Goal: Information Seeking & Learning: Learn about a topic

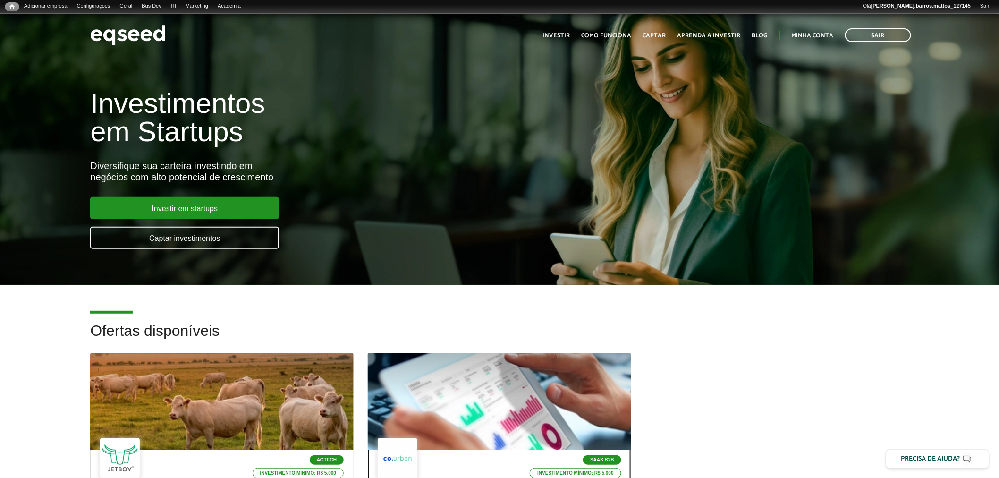
click at [512, 369] on div at bounding box center [499, 402] width 316 height 116
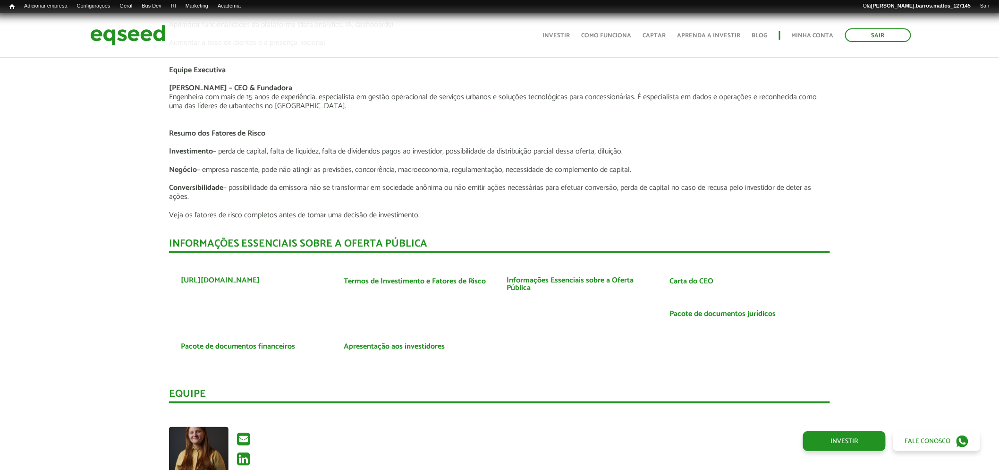
scroll to position [1645, 0]
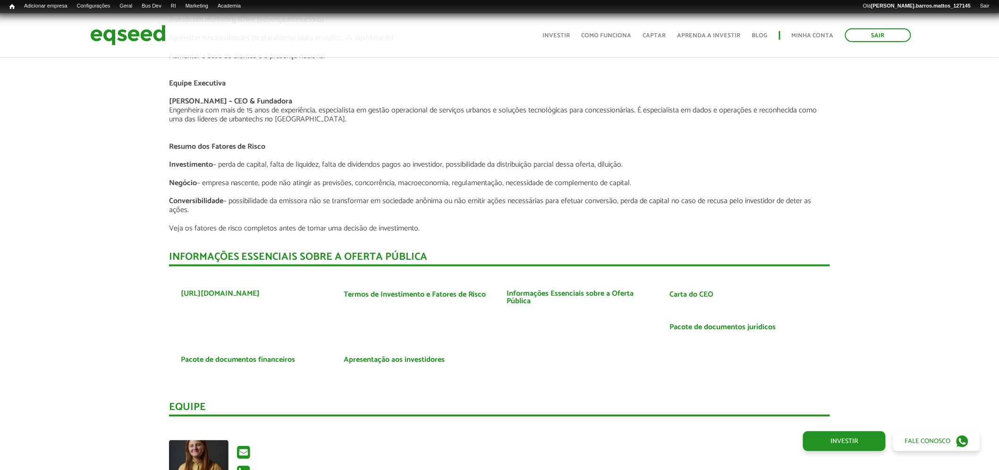
drag, startPoint x: 1007, startPoint y: 68, endPoint x: 995, endPoint y: 346, distance: 278.4
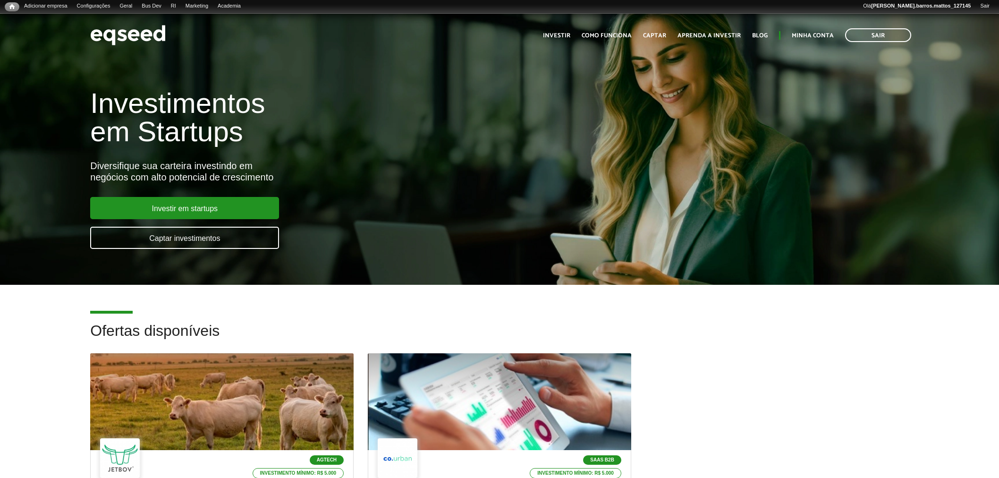
click at [225, 388] on div at bounding box center [221, 401] width 263 height 97
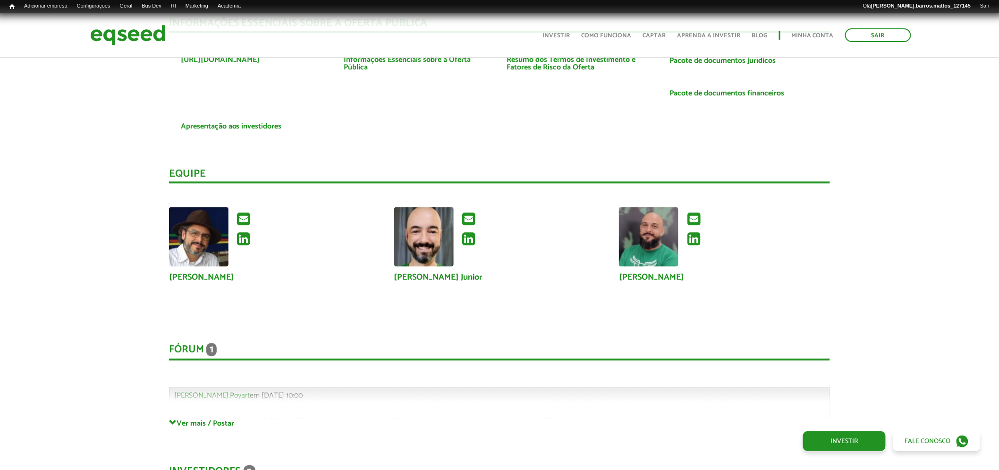
scroll to position [2203, 0]
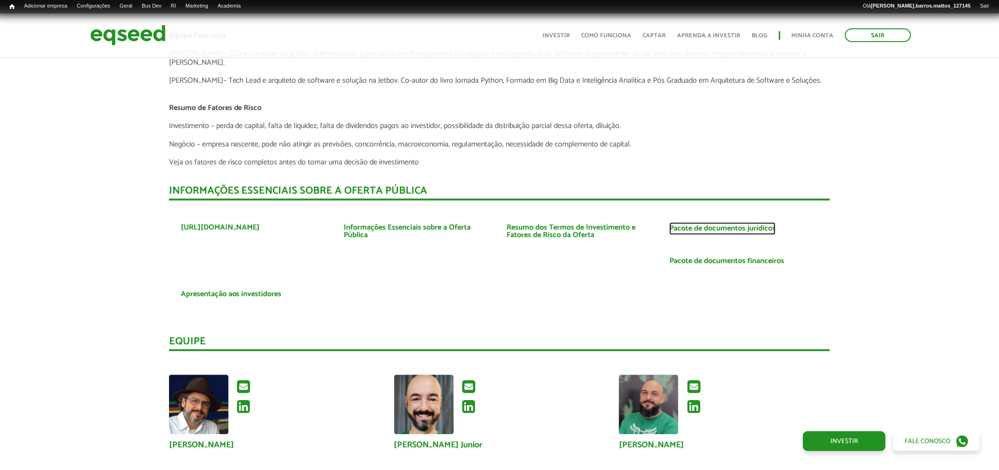
click at [758, 225] on link "Pacote de documentos jurídicos" at bounding box center [723, 229] width 106 height 8
click at [733, 258] on link "Pacote de documentos financeiros" at bounding box center [727, 262] width 115 height 8
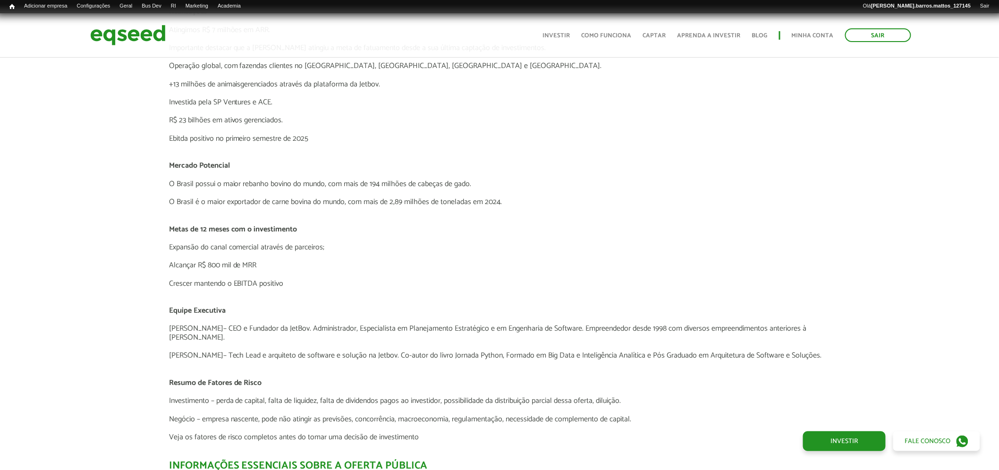
scroll to position [2306, 0]
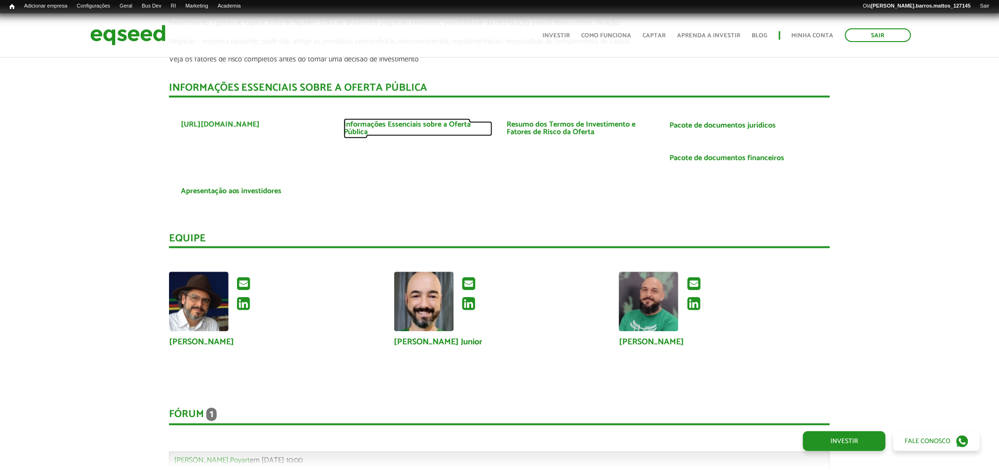
click at [463, 121] on link "Informações Essenciais sobre a Oferta Pública" at bounding box center [418, 128] width 149 height 15
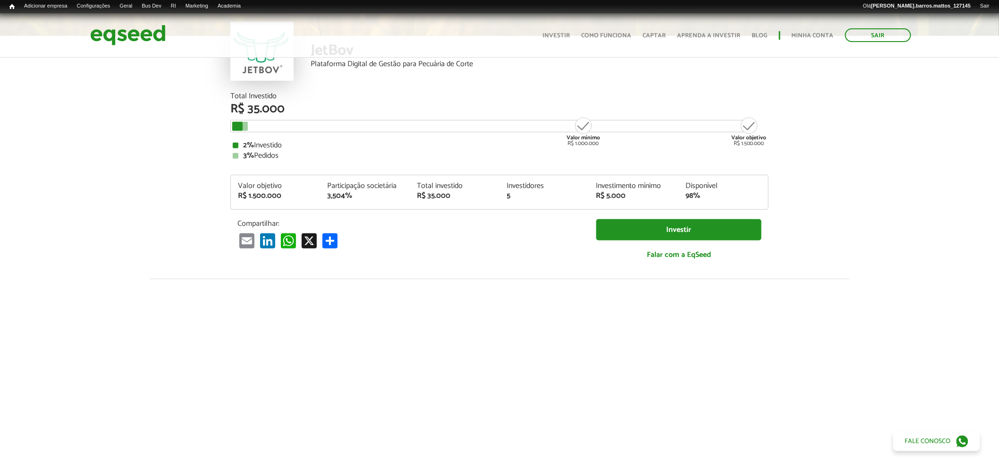
scroll to position [0, 0]
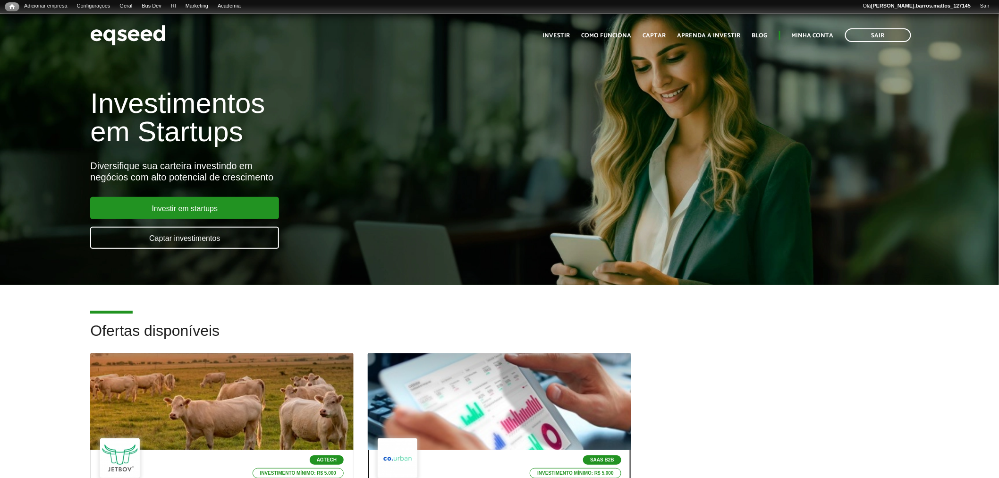
click at [473, 433] on div at bounding box center [499, 402] width 316 height 116
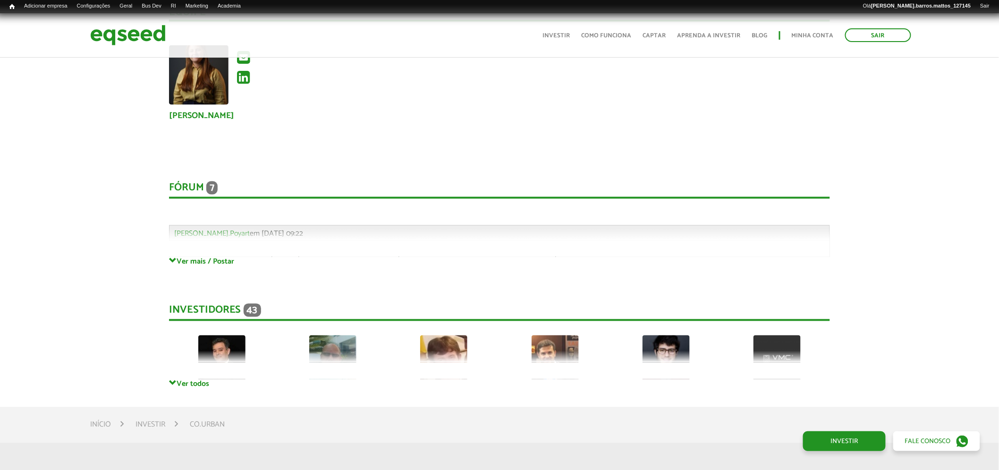
scroll to position [2103, 0]
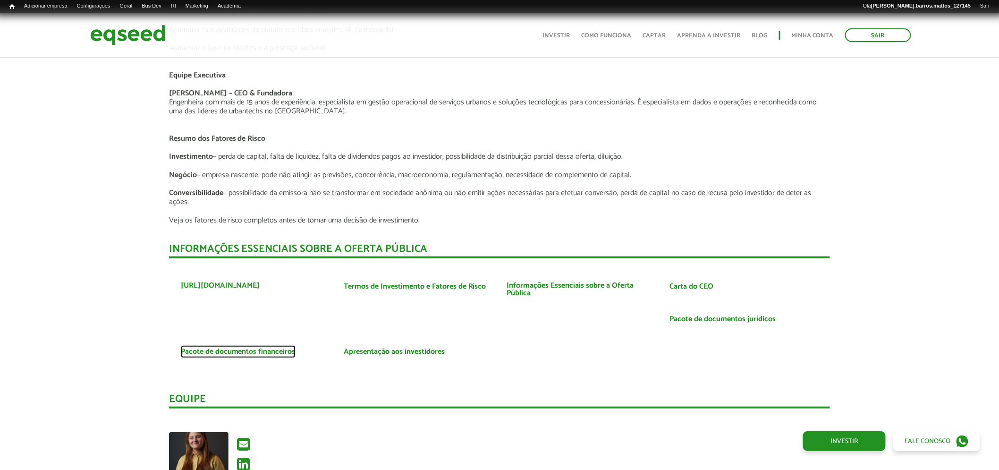
click at [264, 349] on link "Pacote de documentos financeiros" at bounding box center [238, 352] width 115 height 8
click at [680, 316] on link "Pacote de documentos jurídicos" at bounding box center [723, 319] width 106 height 8
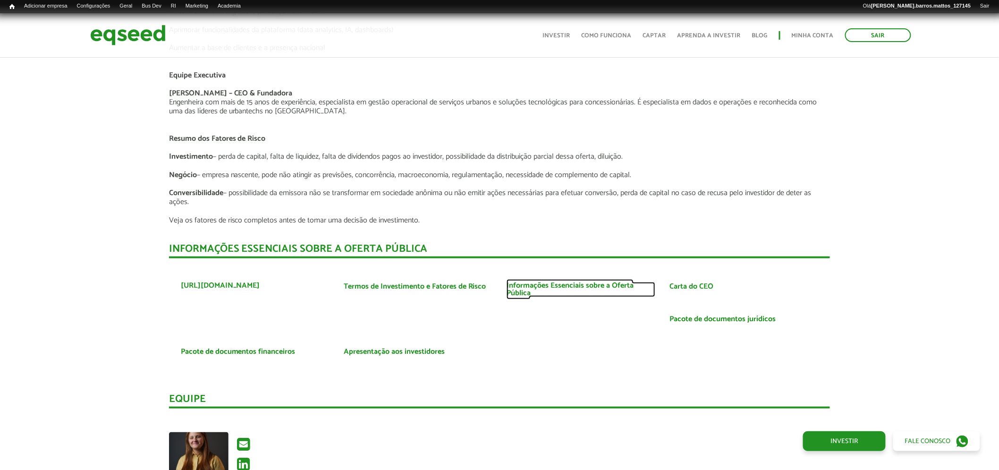
click at [543, 287] on link "Informações Essenciais sobre a Oferta Pública" at bounding box center [581, 289] width 149 height 15
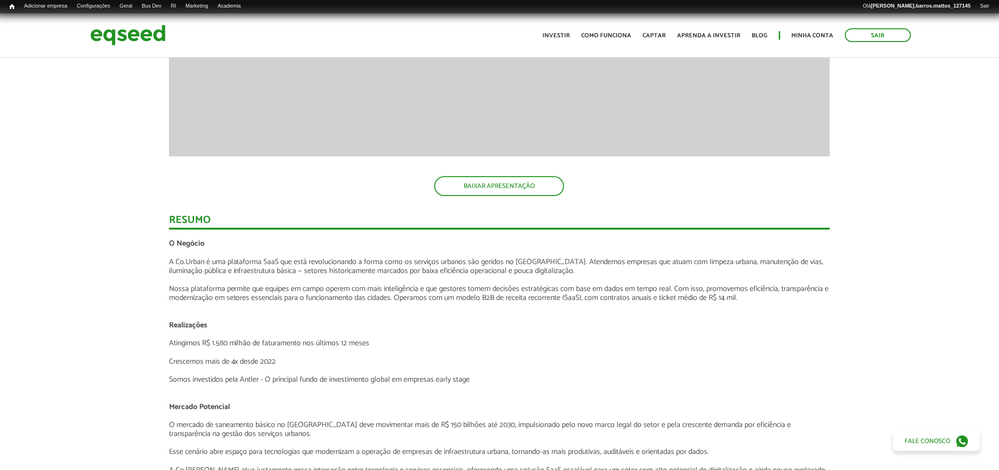
scroll to position [0, 0]
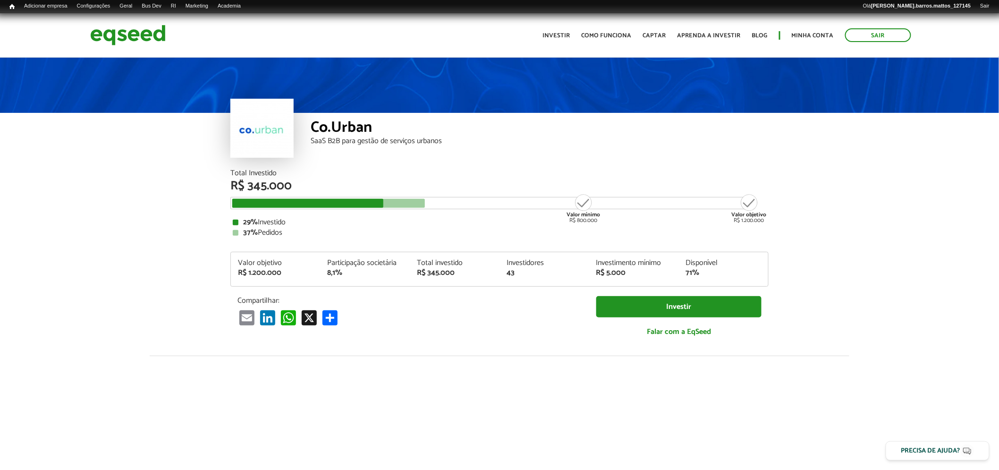
click at [538, 152] on div "Co.Urban SaaS B2B para gestão de serviços urbanos" at bounding box center [540, 141] width 458 height 57
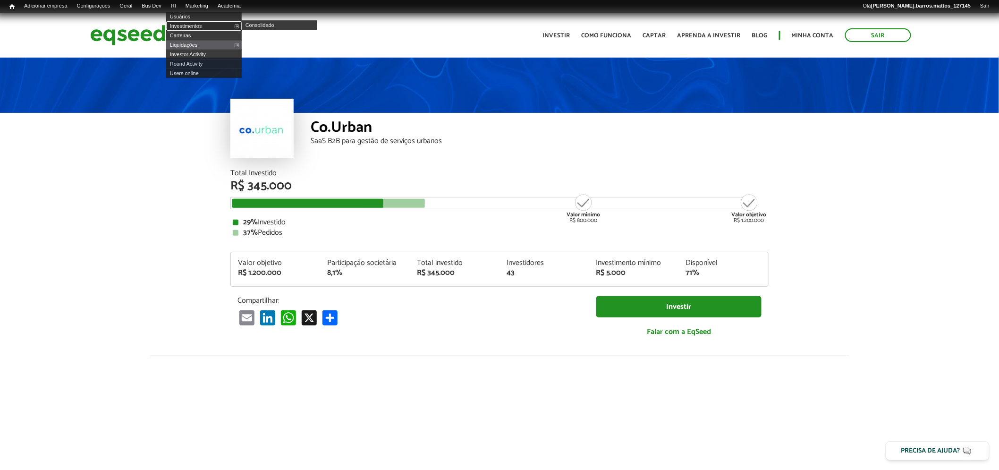
click at [197, 26] on link "Investimentos" at bounding box center [204, 25] width 76 height 9
